Goal: Complete application form

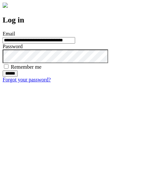
type input "**********"
click at [18, 77] on input "******" at bounding box center [10, 73] width 15 height 7
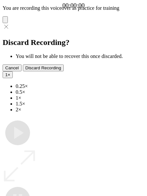
type input "**********"
